Goal: Task Accomplishment & Management: Manage account settings

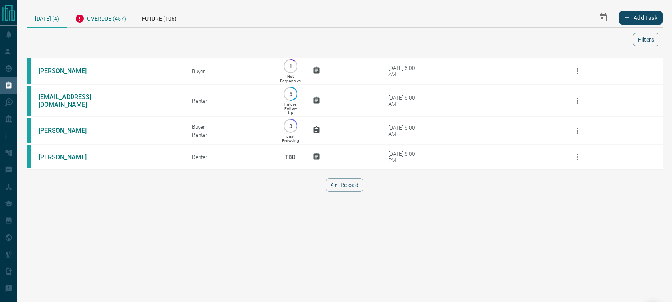
click at [108, 19] on div "Overdue (457)" at bounding box center [100, 17] width 67 height 19
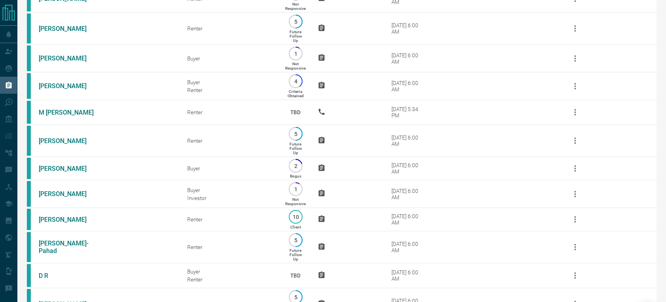
scroll to position [13031, 0]
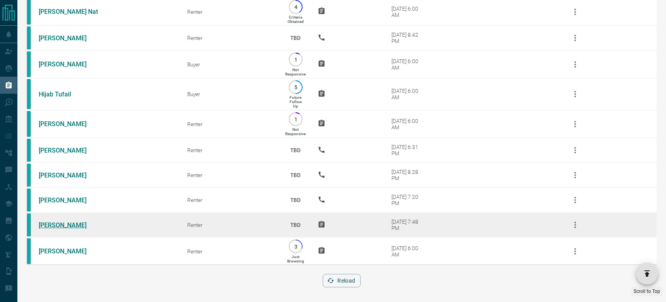
click at [63, 222] on link "[PERSON_NAME]" at bounding box center [68, 225] width 59 height 8
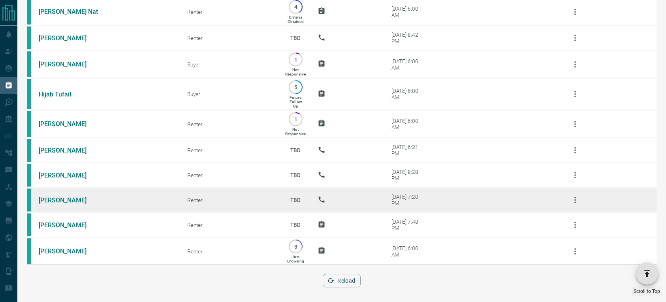
click at [61, 196] on link "[PERSON_NAME]" at bounding box center [68, 200] width 59 height 8
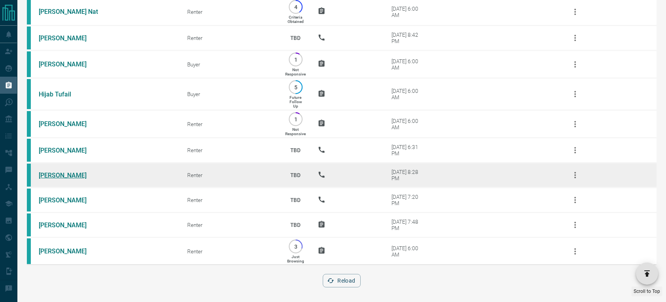
click at [57, 172] on link "[PERSON_NAME]" at bounding box center [68, 176] width 59 height 8
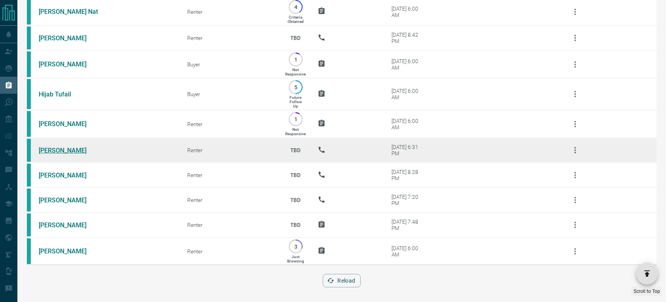
click at [67, 149] on link "[PERSON_NAME]" at bounding box center [68, 151] width 59 height 8
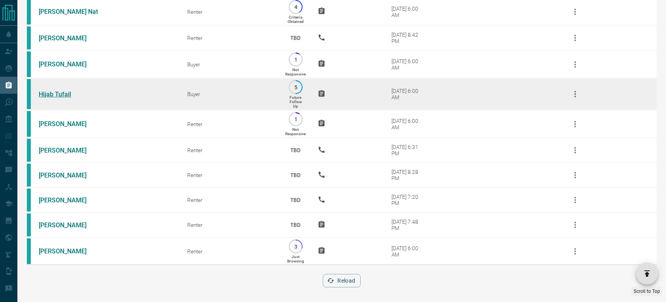
click at [51, 91] on link "Hijab Tufail" at bounding box center [68, 95] width 59 height 8
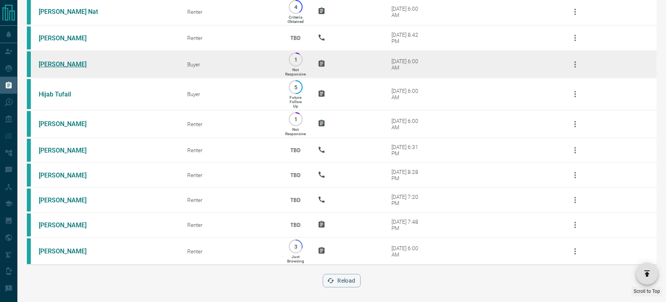
click at [57, 61] on link "[PERSON_NAME]" at bounding box center [68, 64] width 59 height 8
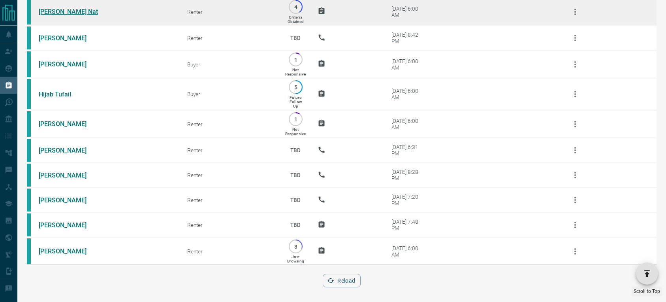
click at [48, 8] on link "[PERSON_NAME] Nat" at bounding box center [68, 12] width 59 height 8
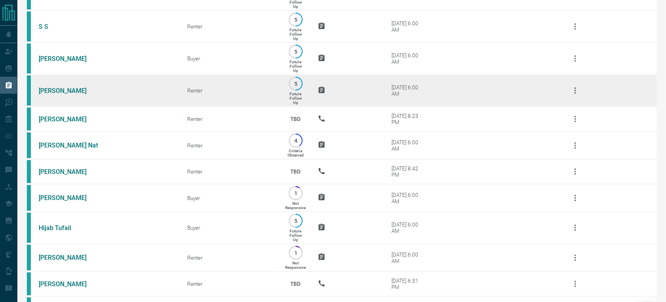
scroll to position [12903, 0]
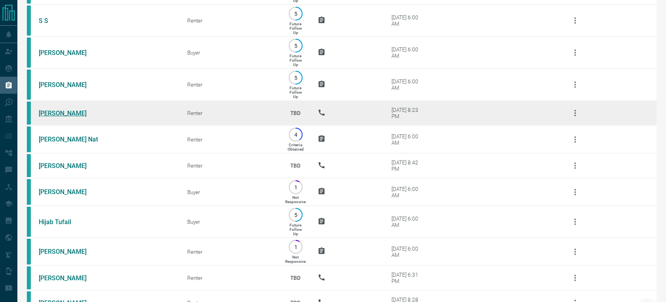
click at [53, 113] on link "[PERSON_NAME]" at bounding box center [68, 113] width 59 height 8
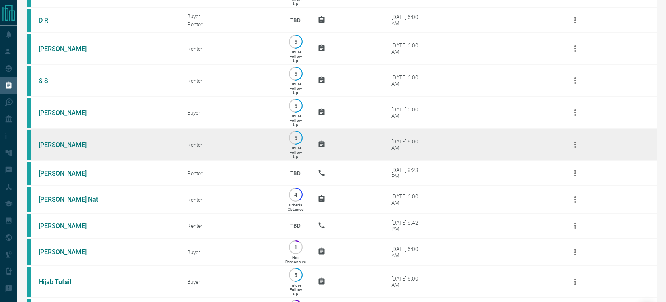
scroll to position [12835, 0]
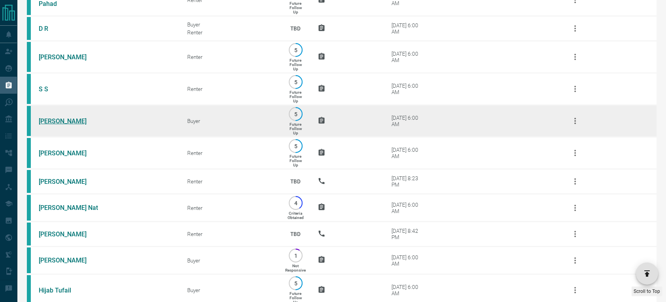
click at [60, 117] on link "[PERSON_NAME]" at bounding box center [68, 121] width 59 height 8
